Goal: Transaction & Acquisition: Purchase product/service

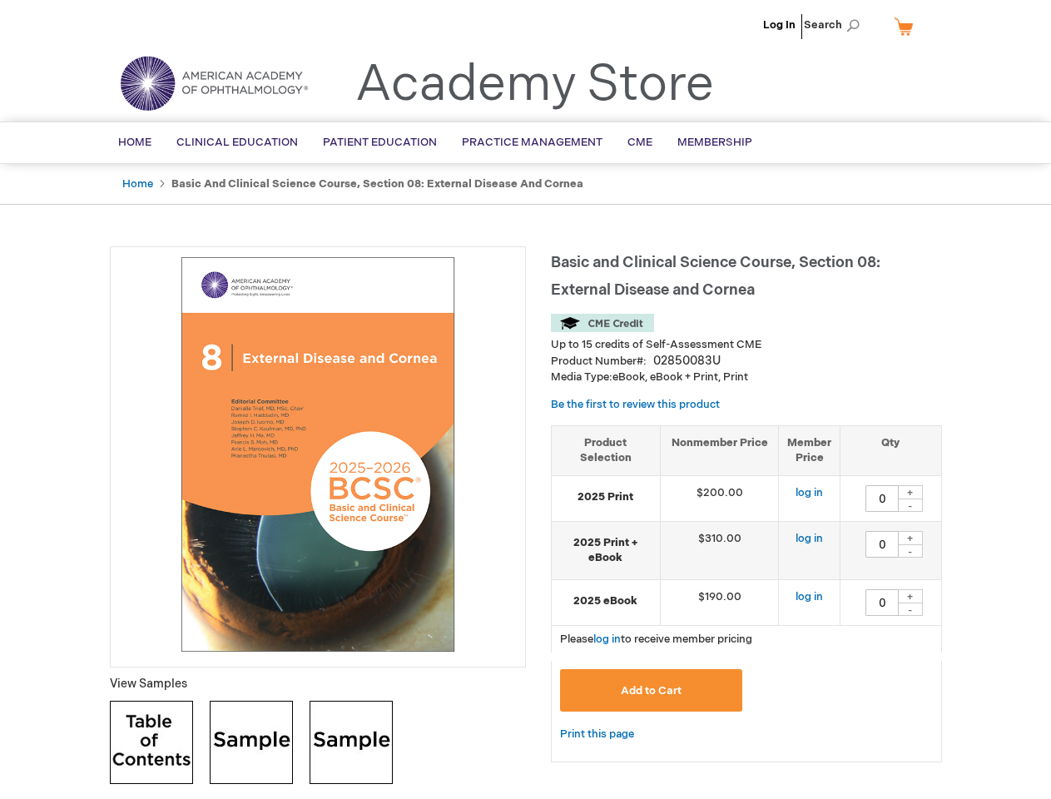
click at [525, 399] on div at bounding box center [318, 456] width 416 height 421
click at [836, 25] on span "Search" at bounding box center [835, 24] width 63 height 33
click at [746, 593] on td "$190.00" at bounding box center [719, 602] width 119 height 46
click at [910, 492] on div "+" at bounding box center [910, 492] width 25 height 14
click at [910, 505] on div "-" at bounding box center [910, 504] width 25 height 13
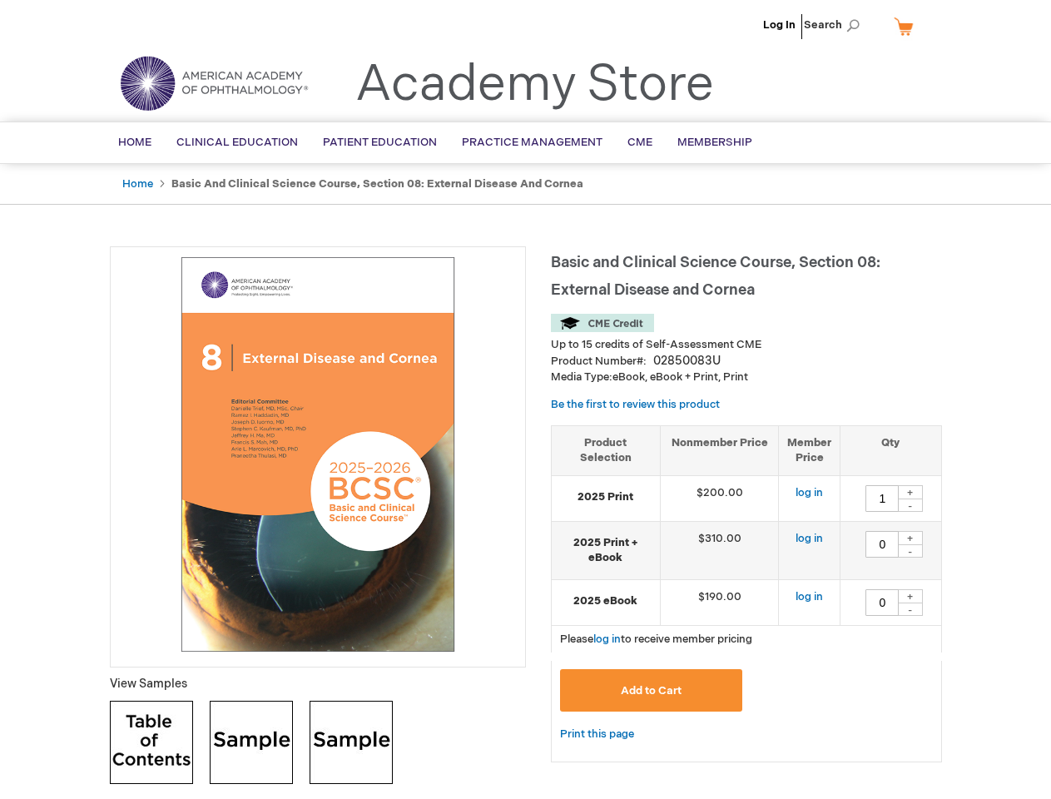
type input "0"
click at [910, 537] on div "+" at bounding box center [910, 538] width 25 height 14
click at [910, 551] on div "-" at bounding box center [910, 550] width 25 height 13
type input "0"
click at [910, 596] on div "+" at bounding box center [910, 596] width 25 height 14
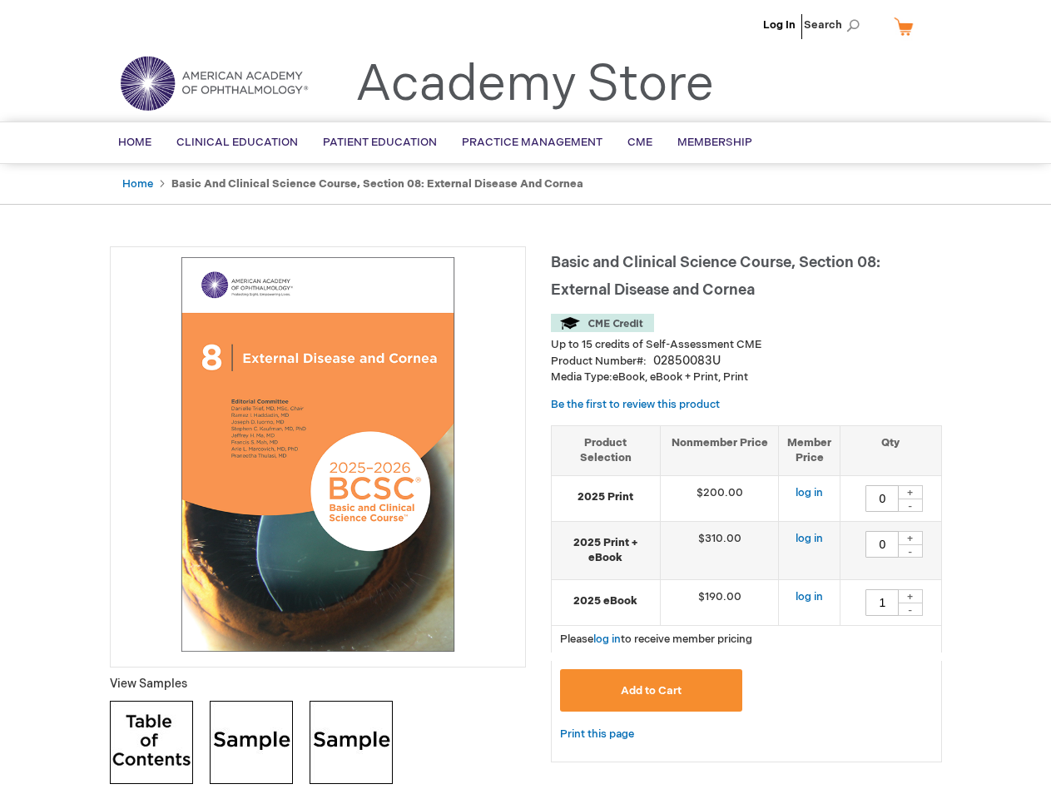
click at [910, 609] on div "-" at bounding box center [910, 608] width 25 height 13
type input "0"
